Goal: Information Seeking & Learning: Understand process/instructions

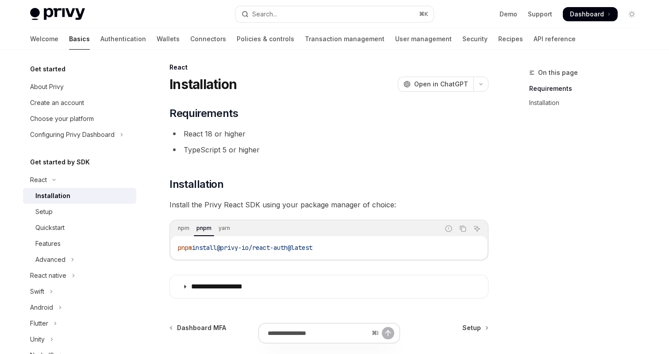
scroll to position [2, 0]
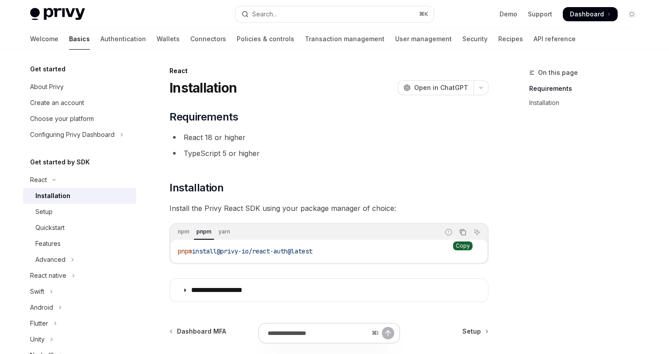
click at [462, 231] on icon "Copy the contents from the code block" at bounding box center [464, 233] width 4 height 4
drag, startPoint x: 335, startPoint y: 251, endPoint x: 226, endPoint y: 250, distance: 108.9
click at [226, 250] on code "pnpm install @privy-io/react-auth@latest" at bounding box center [329, 251] width 302 height 11
copy span "@privy-io/react-auth@latest"
click at [62, 211] on div "Setup" at bounding box center [83, 211] width 96 height 11
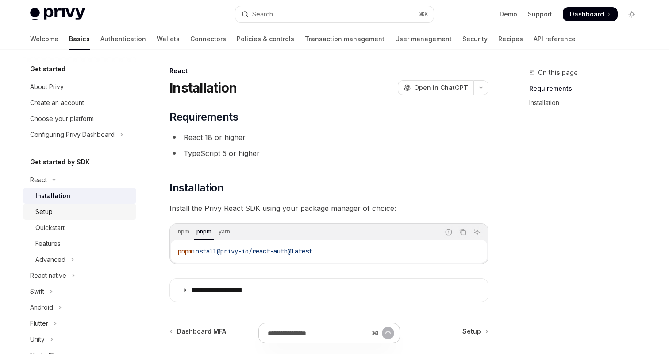
type textarea "*"
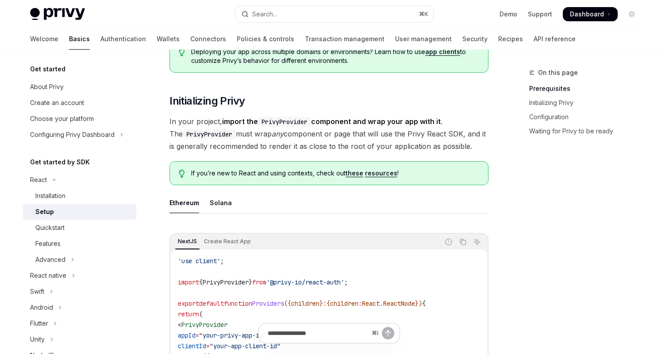
scroll to position [161, 0]
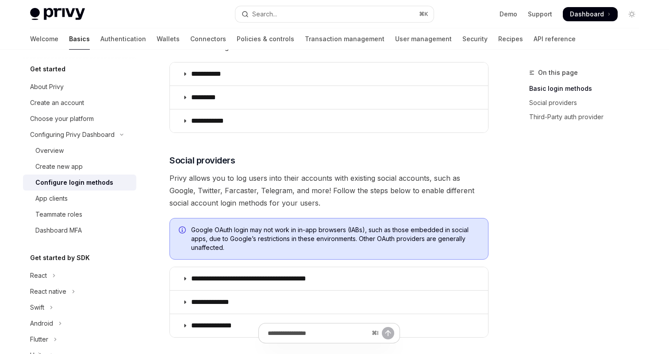
scroll to position [178, 0]
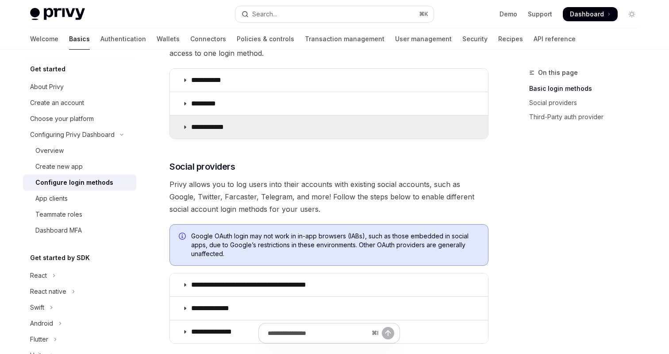
click at [231, 135] on summary "**********" at bounding box center [329, 126] width 318 height 23
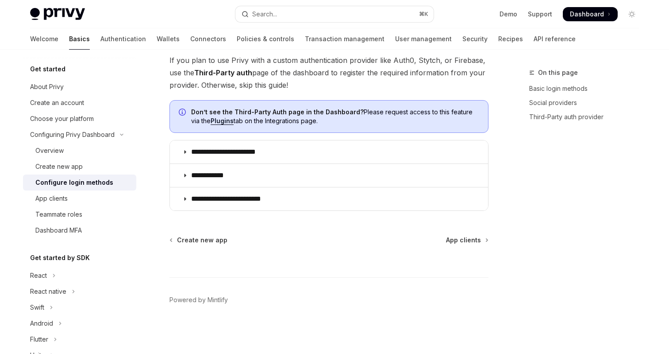
scroll to position [182, 0]
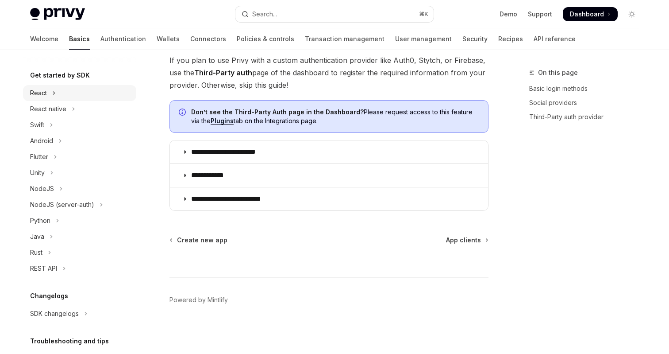
click at [82, 93] on button "React" at bounding box center [79, 93] width 113 height 16
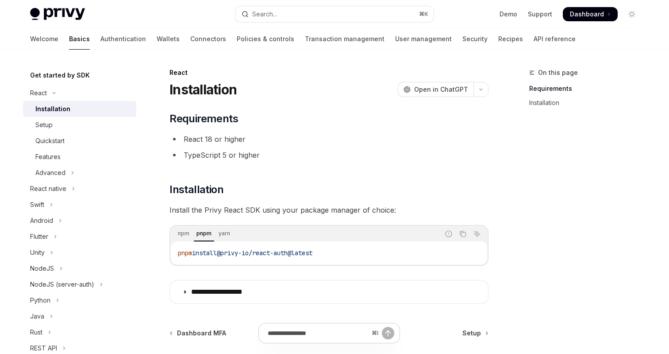
scroll to position [93, 0]
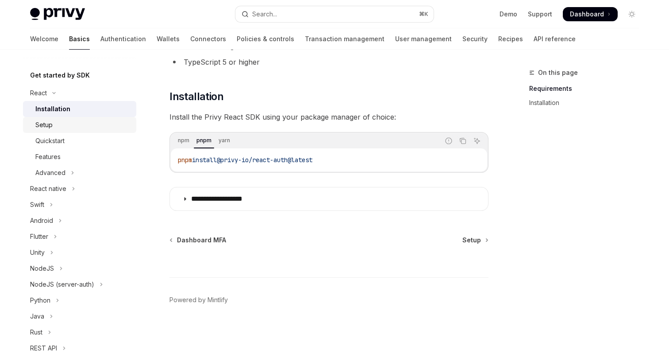
click at [93, 120] on div "Setup" at bounding box center [83, 124] width 96 height 11
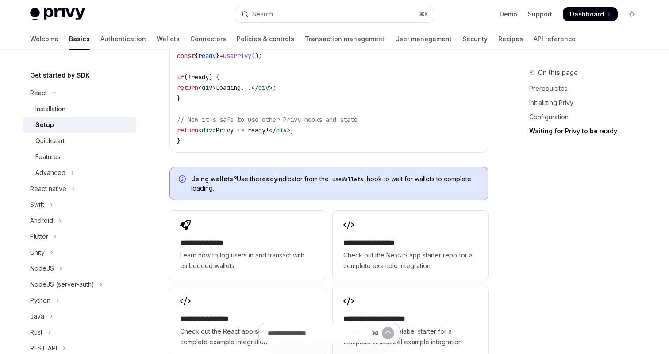
scroll to position [1147, 0]
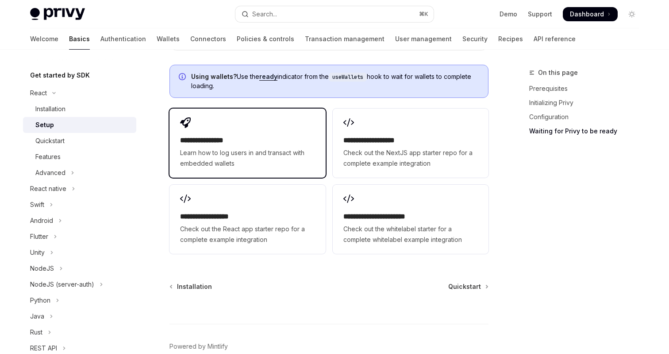
click at [254, 147] on span "Learn how to log users in and transact with embedded wallets" at bounding box center [247, 157] width 135 height 21
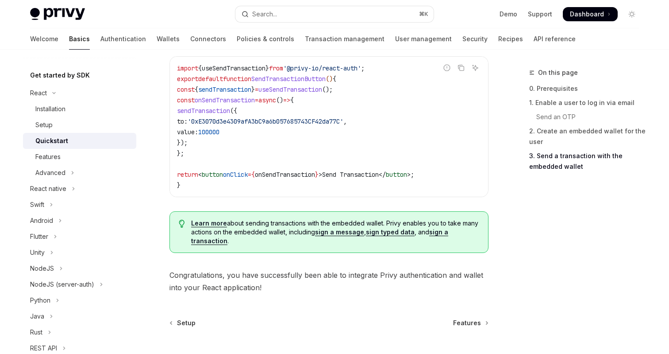
scroll to position [944, 0]
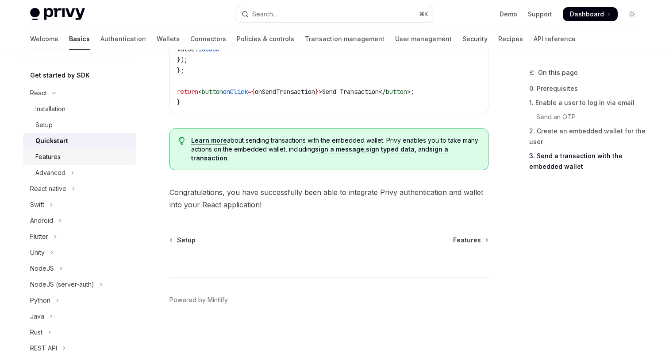
click at [54, 152] on div "Features" at bounding box center [47, 156] width 25 height 11
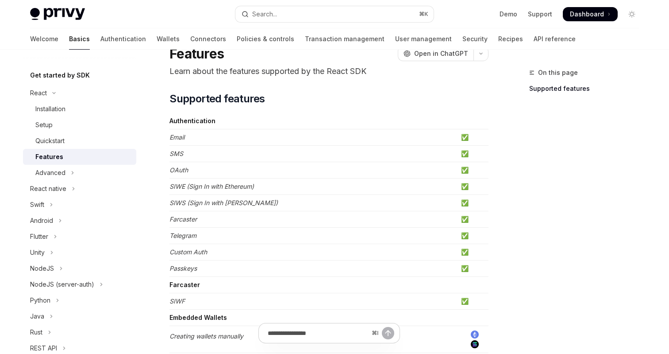
scroll to position [111, 0]
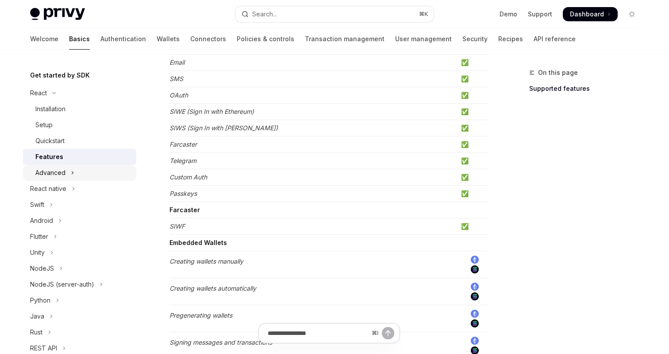
click at [115, 174] on button "Advanced" at bounding box center [79, 173] width 113 height 16
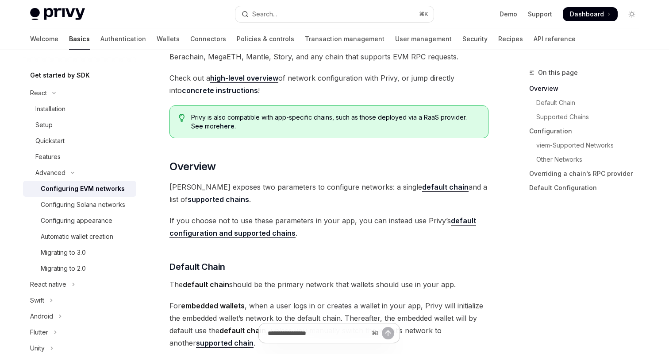
scroll to position [159, 0]
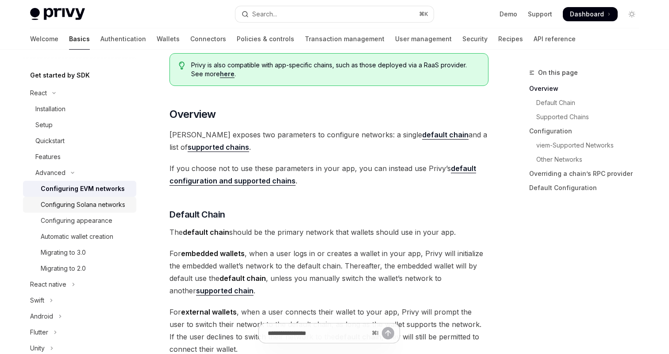
click at [117, 206] on div "Configuring Solana networks" at bounding box center [83, 204] width 85 height 11
type textarea "*"
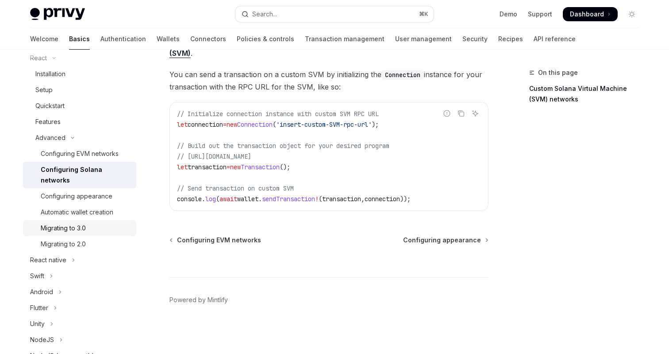
scroll to position [219, 0]
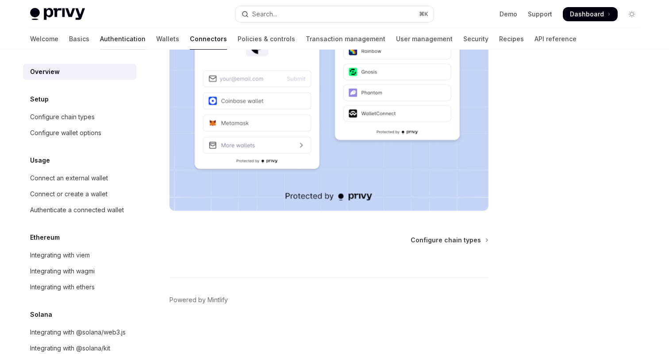
click at [100, 42] on link "Authentication" at bounding box center [123, 38] width 46 height 21
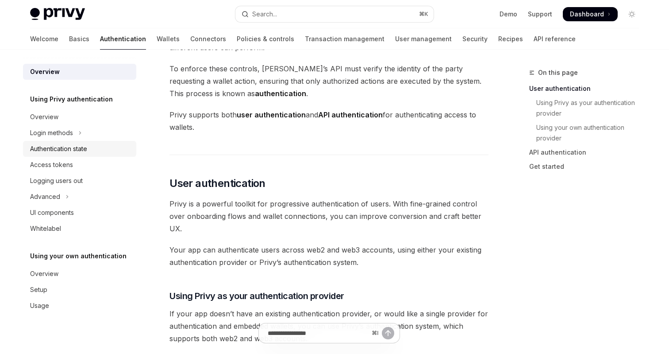
scroll to position [82, 0]
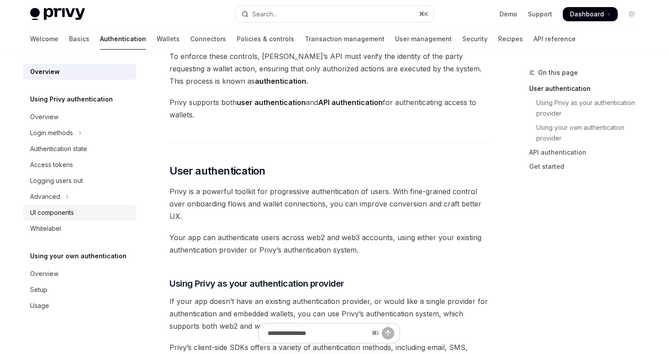
click at [63, 207] on div "UI components" at bounding box center [52, 212] width 44 height 11
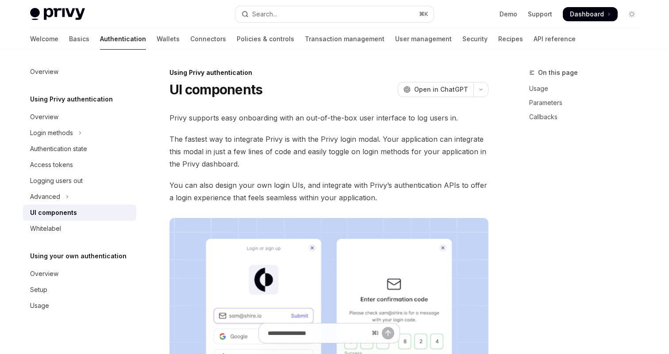
type textarea "*"
click at [589, 15] on span "Dashboard" at bounding box center [587, 14] width 34 height 9
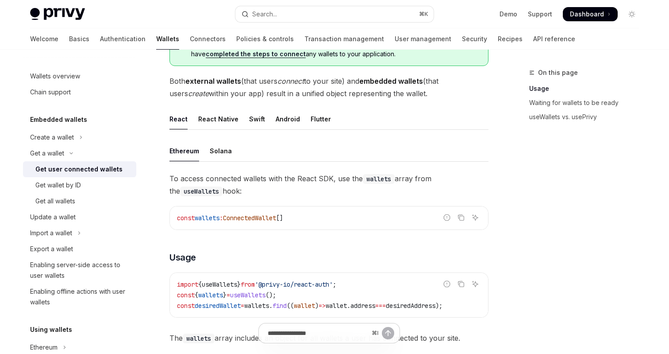
scroll to position [254, 0]
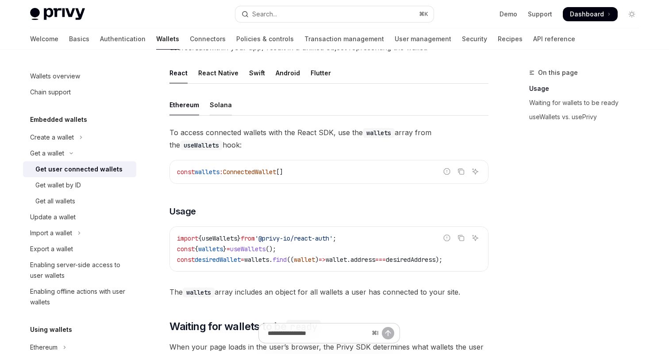
click at [220, 106] on div "Solana" at bounding box center [221, 104] width 22 height 21
type textarea "*"
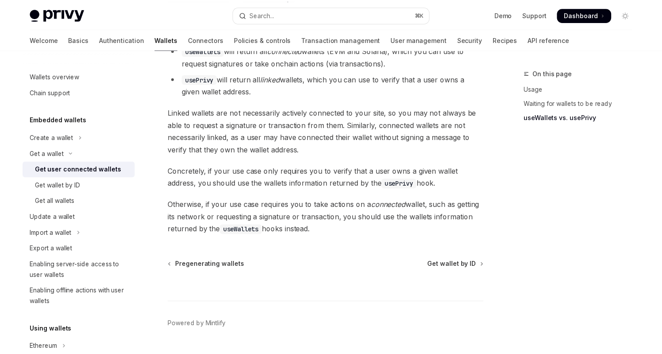
scroll to position [839, 0]
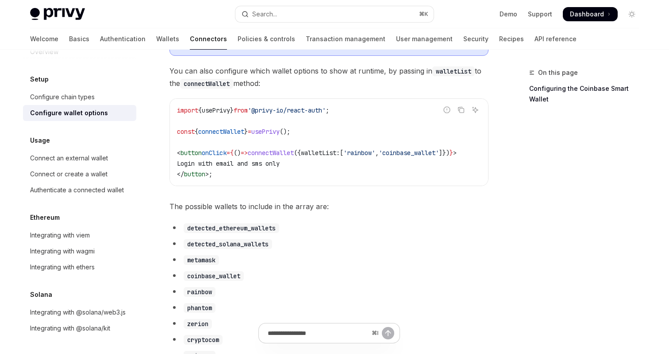
scroll to position [383, 0]
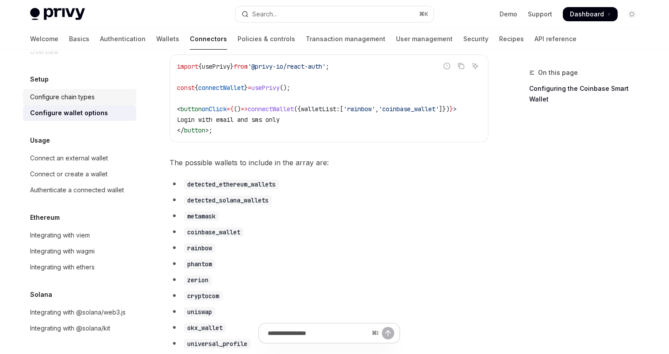
click at [90, 96] on div "Configure chain types" at bounding box center [62, 97] width 65 height 11
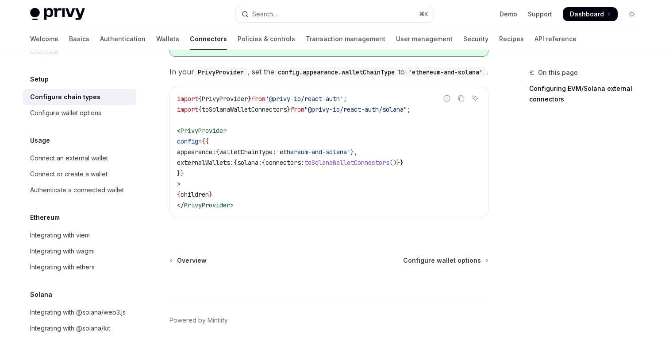
scroll to position [204, 0]
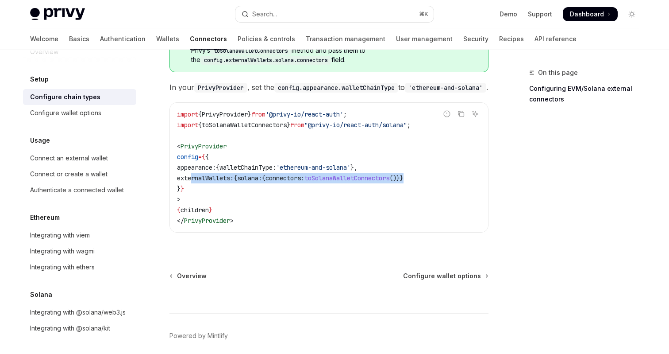
drag, startPoint x: 448, startPoint y: 174, endPoint x: 192, endPoint y: 171, distance: 256.2
click at [192, 171] on code "import { PrivyProvider } from '@privy-io/react-auth' ; import { toSolanaWalletC…" at bounding box center [329, 167] width 304 height 117
copy span "externalWallets: { solana: { connectors: toSolanaWalletConnectors ()}}"
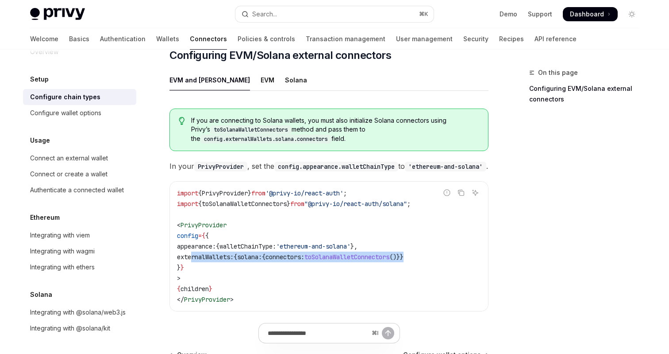
scroll to position [124, 0]
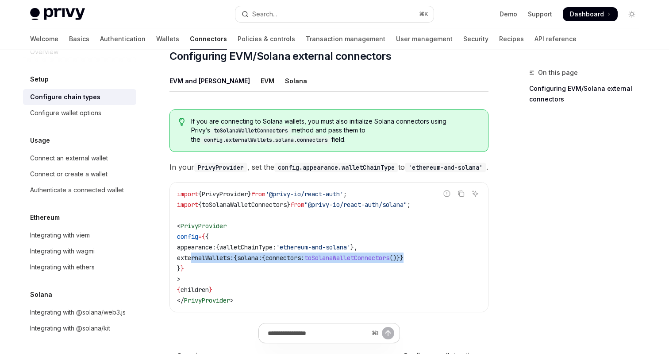
click at [426, 219] on code "import { PrivyProvider } from '@privy-io/react-auth' ; import { toSolanaWalletC…" at bounding box center [329, 247] width 304 height 117
click at [418, 203] on div "Report incorrect code" at bounding box center [447, 207] width 62 height 9
click at [407, 200] on span ""@privy-io/react-auth/solana"" at bounding box center [355, 204] width 103 height 8
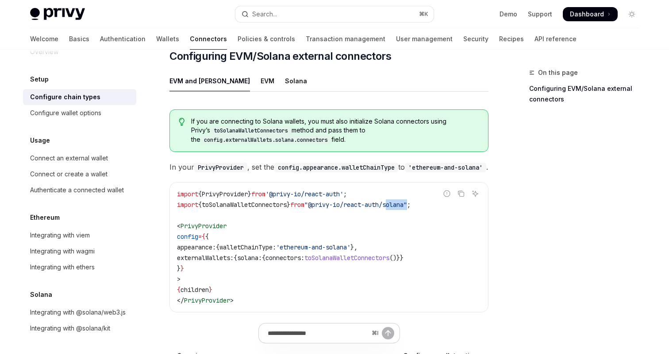
click at [407, 200] on span ""@privy-io/react-auth/solana"" at bounding box center [355, 204] width 103 height 8
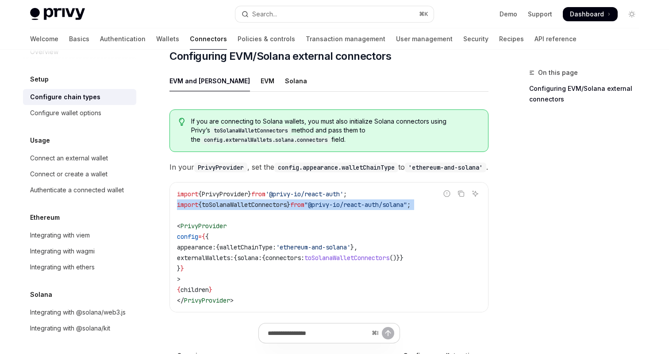
click at [407, 200] on span ""@privy-io/react-auth/solana"" at bounding box center [355, 204] width 103 height 8
copy code "import { toSolanaWalletConnectors } from "@privy-io/react-auth/solana" ;"
click at [85, 158] on div "Connect an external wallet" at bounding box center [69, 158] width 78 height 11
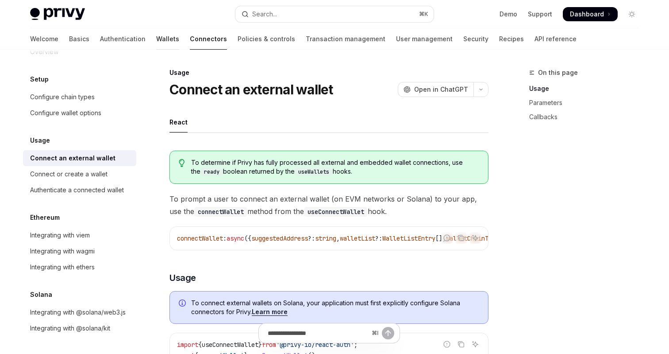
click at [156, 37] on link "Wallets" at bounding box center [167, 38] width 23 height 21
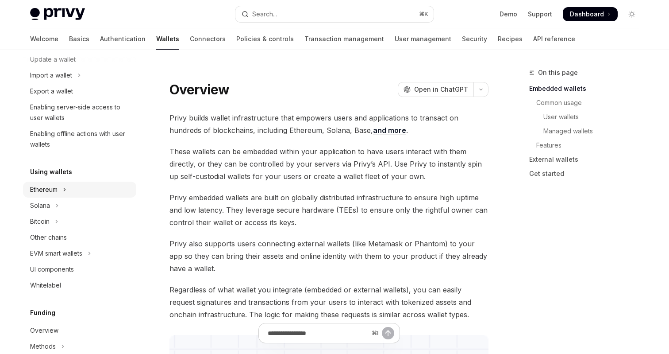
scroll to position [125, 0]
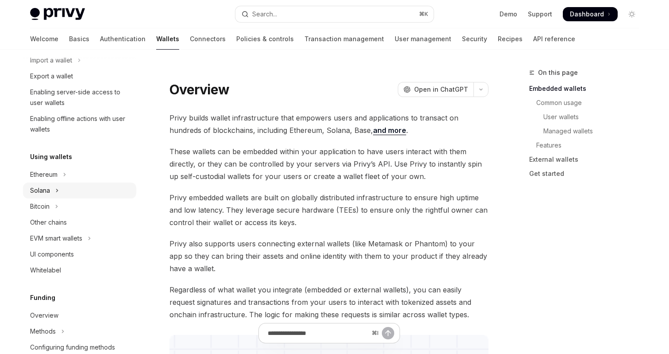
click at [63, 188] on button "Solana" at bounding box center [79, 190] width 113 height 16
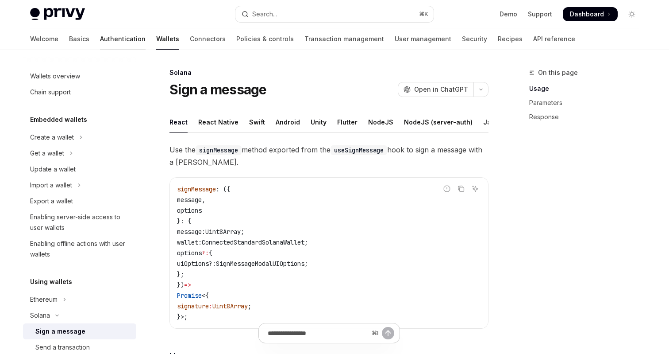
click at [100, 38] on link "Authentication" at bounding box center [123, 38] width 46 height 21
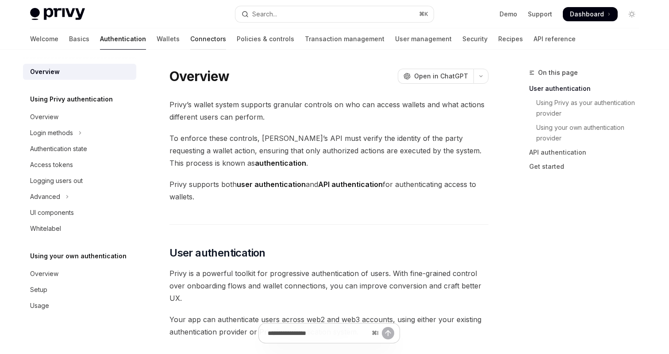
click at [190, 37] on link "Connectors" at bounding box center [208, 38] width 36 height 21
type textarea "*"
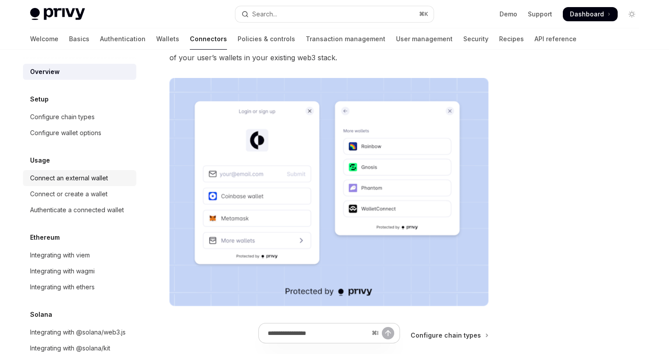
scroll to position [20, 0]
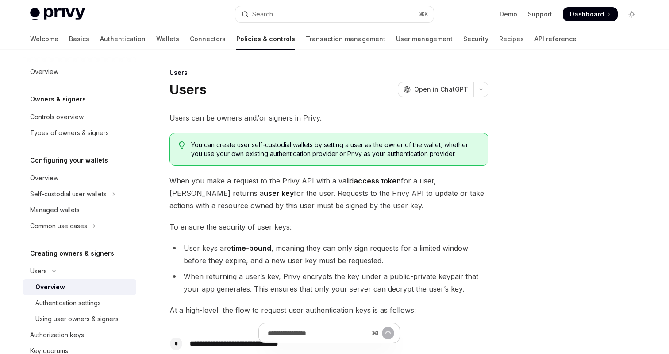
scroll to position [72, 0]
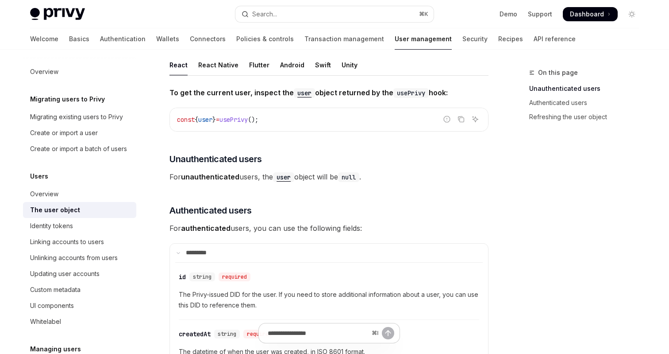
scroll to position [25, 0]
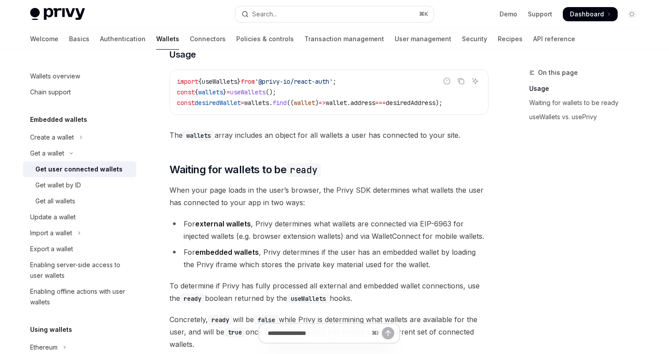
scroll to position [385, 0]
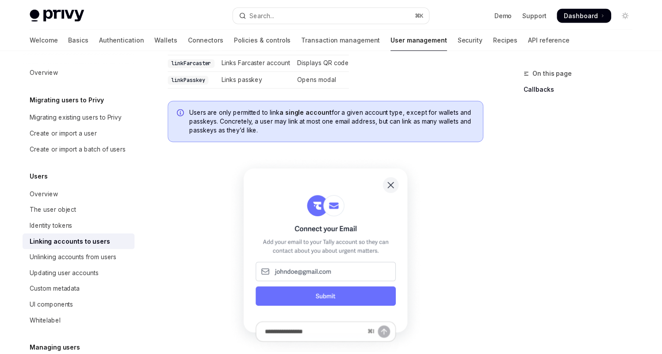
scroll to position [369, 0]
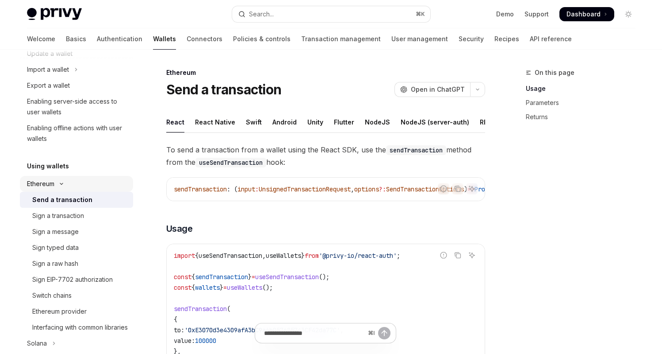
scroll to position [155, 0]
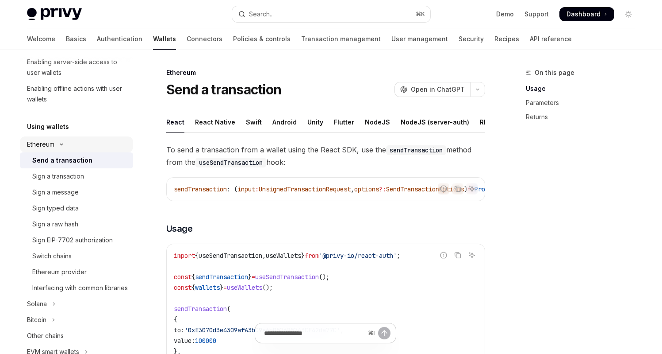
click at [63, 143] on icon "Toggle Ethereum section" at bounding box center [61, 144] width 11 height 4
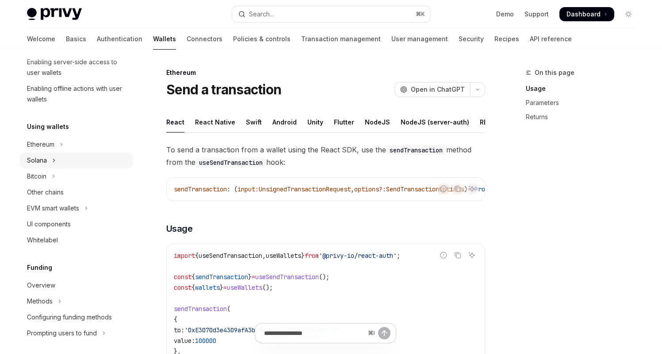
click at [66, 160] on button "Solana" at bounding box center [76, 160] width 113 height 16
type textarea "*"
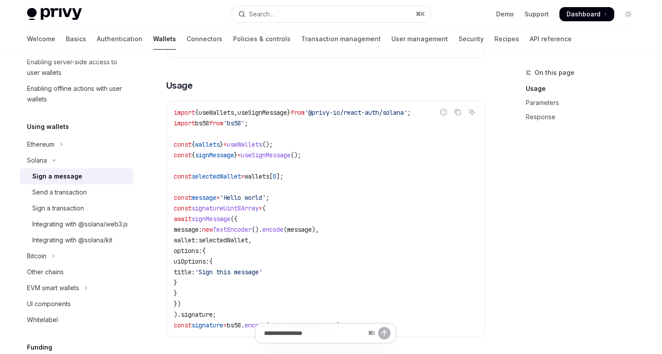
scroll to position [285, 0]
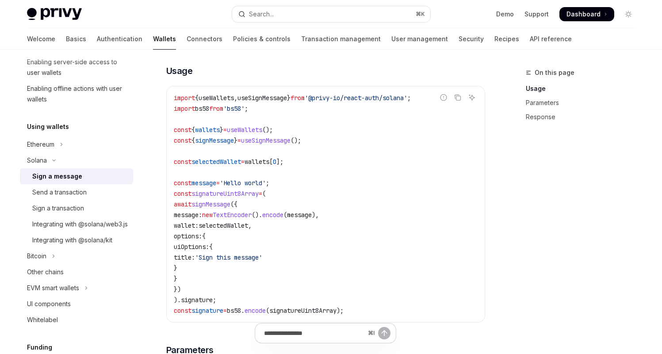
click at [178, 134] on span "const" at bounding box center [183, 130] width 18 height 8
drag, startPoint x: 178, startPoint y: 136, endPoint x: 290, endPoint y: 139, distance: 111.6
click at [290, 139] on code "import { useWallets , useSignMessage } from '@privy-io/react-auth/solana' ; imp…" at bounding box center [326, 203] width 304 height 223
drag, startPoint x: 290, startPoint y: 139, endPoint x: 290, endPoint y: 145, distance: 6.2
click at [290, 139] on code "import { useWallets , useSignMessage } from '@privy-io/react-auth/solana' ; imp…" at bounding box center [326, 203] width 304 height 223
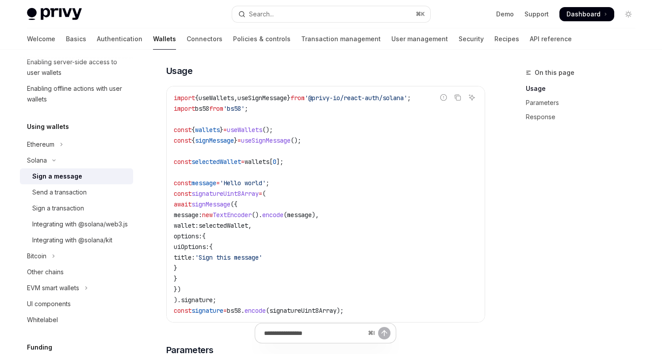
click at [290, 144] on span "useSignMessage" at bounding box center [266, 140] width 50 height 8
click at [310, 140] on code "import { useWallets , useSignMessage } from '@privy-io/react-auth/solana' ; imp…" at bounding box center [326, 203] width 304 height 223
click at [307, 135] on code "import { useWallets , useSignMessage } from '@privy-io/react-auth/solana' ; imp…" at bounding box center [326, 203] width 304 height 223
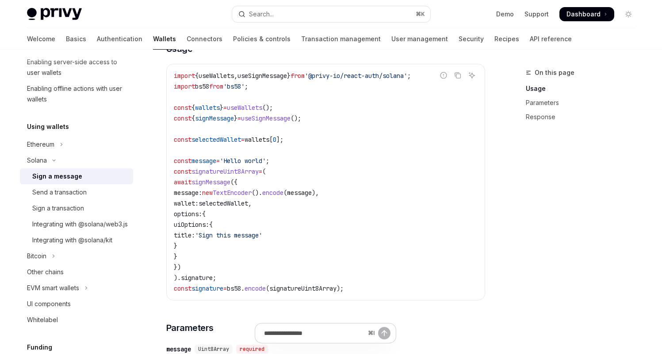
scroll to position [257, 0]
